Goal: Check status: Check status

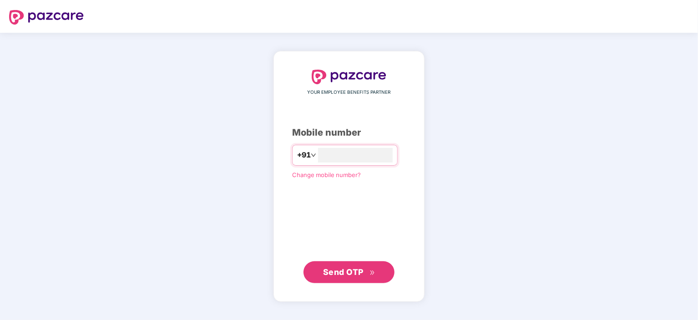
type input "**********"
click at [333, 273] on span "Send OTP" at bounding box center [343, 272] width 40 height 10
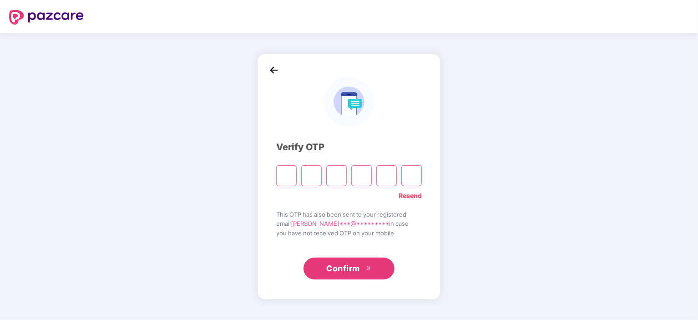
type input "*"
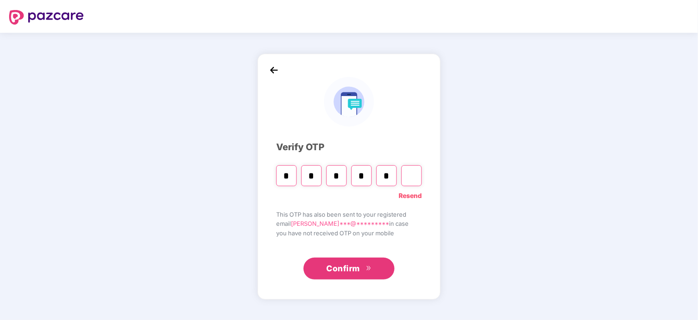
type input "*"
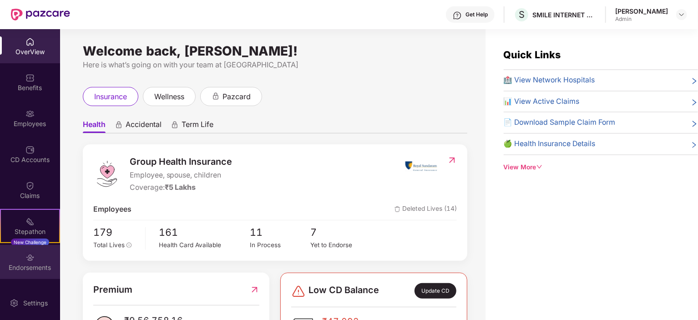
scroll to position [31, 0]
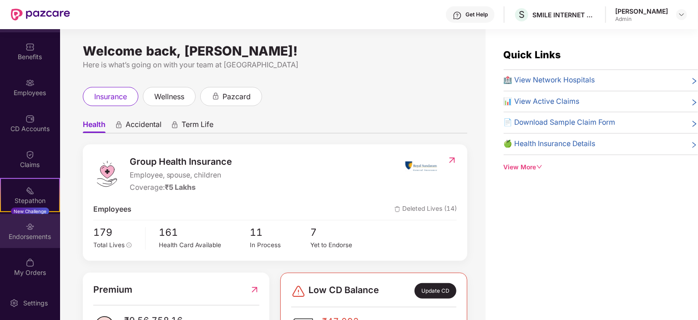
click at [32, 237] on div "Endorsements" at bounding box center [30, 236] width 60 height 9
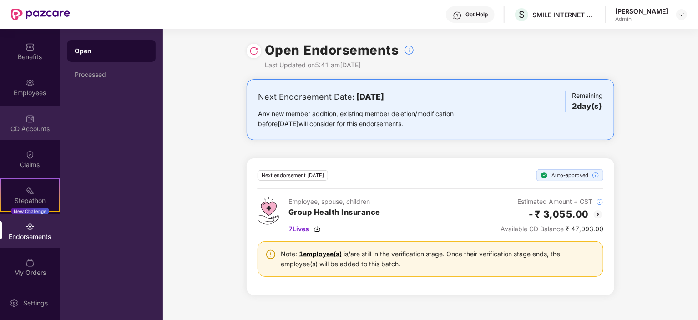
click at [33, 123] on div "CD Accounts" at bounding box center [30, 123] width 60 height 34
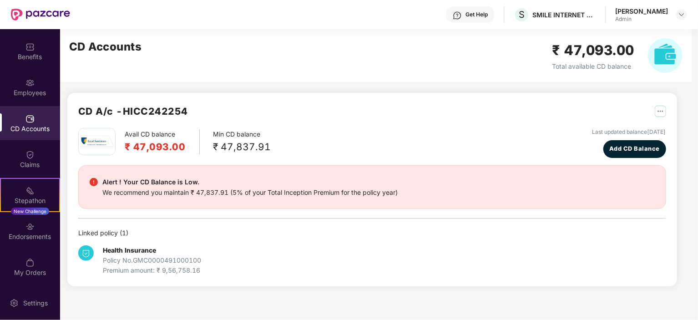
click at [659, 108] on img "button" at bounding box center [660, 111] width 11 height 11
click at [629, 130] on div "CD Statement" at bounding box center [638, 131] width 42 height 10
